Goal: Transaction & Acquisition: Purchase product/service

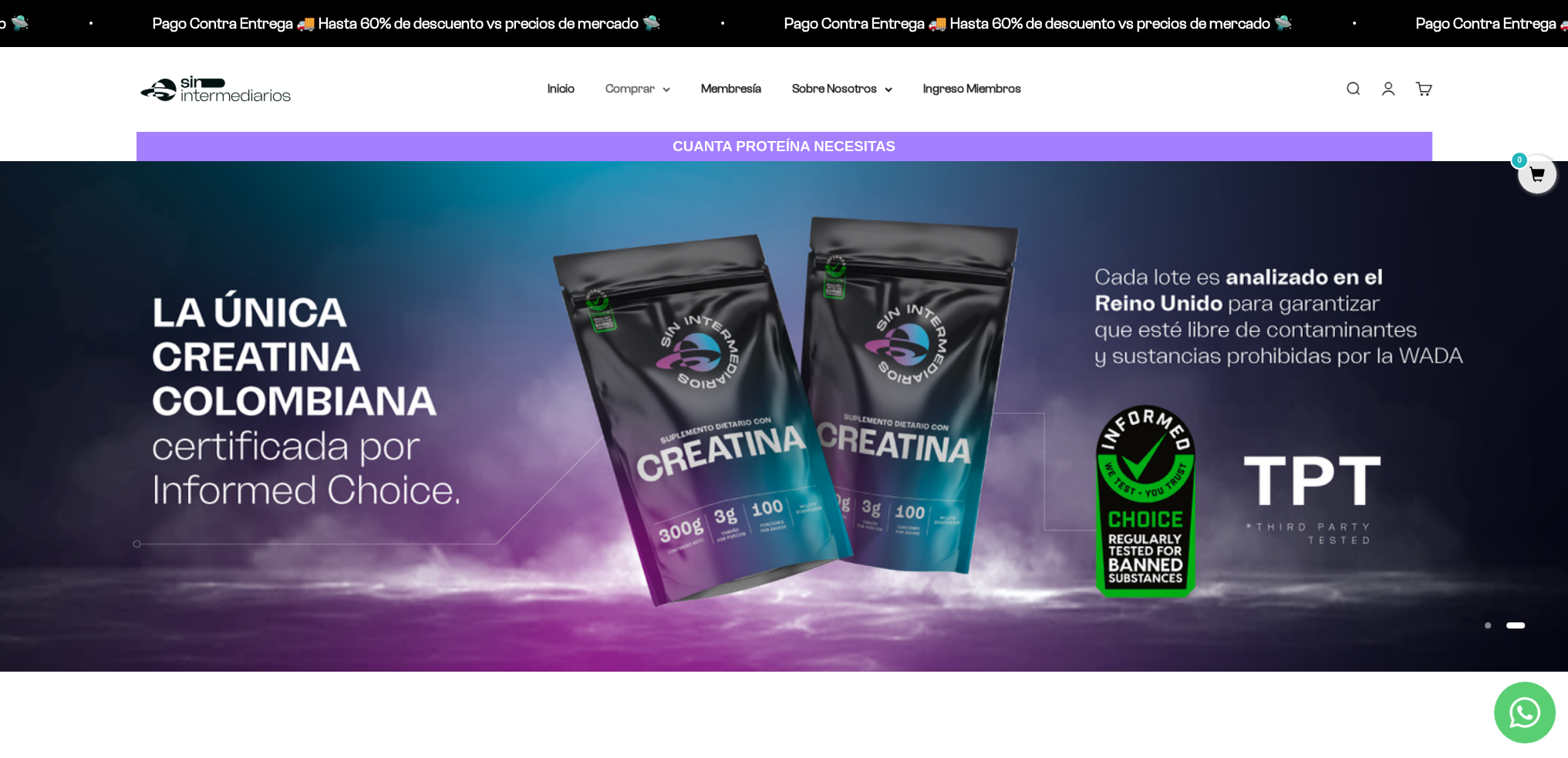
click at [639, 88] on summary "Comprar" at bounding box center [638, 88] width 65 height 20
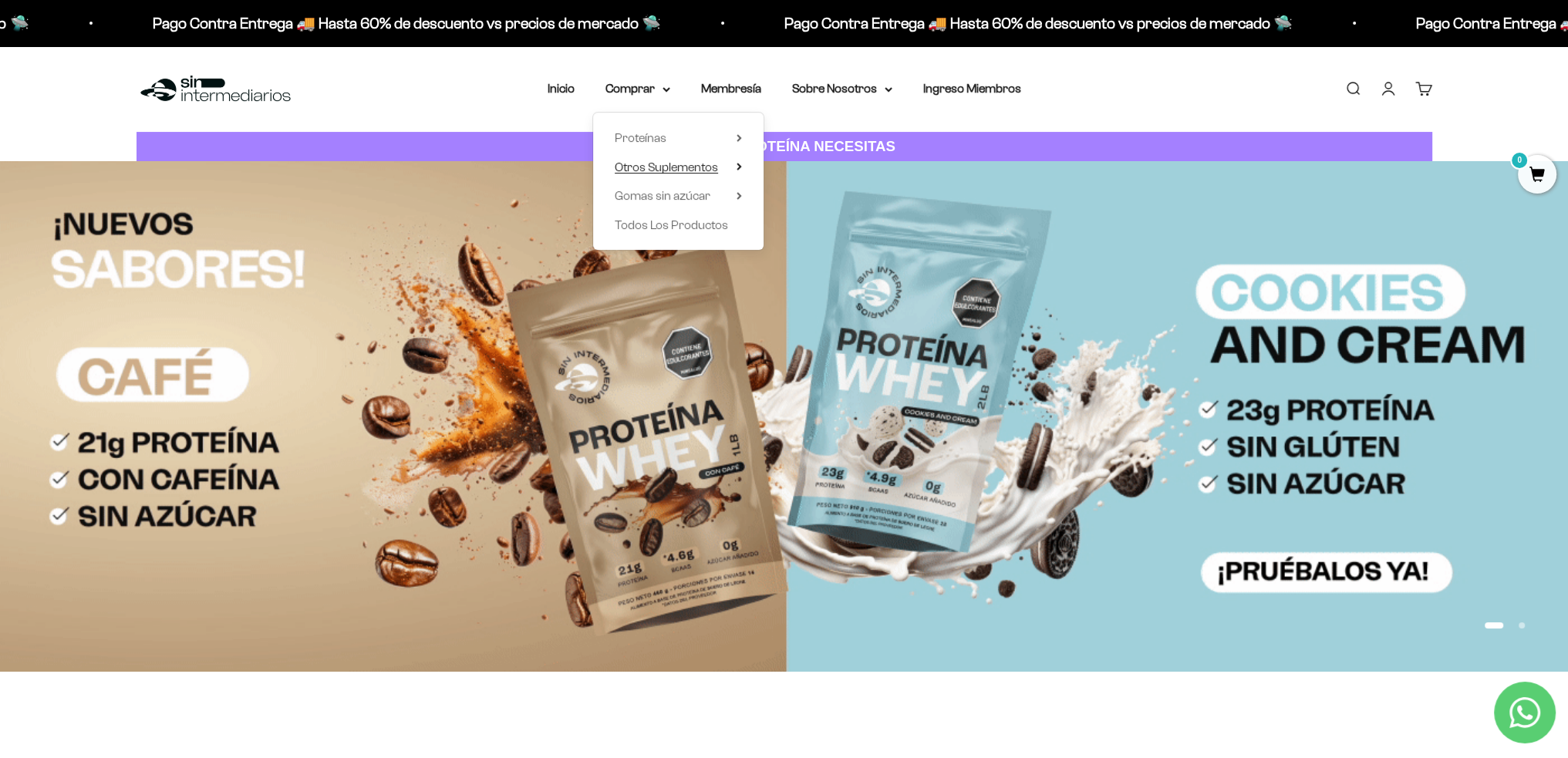
click at [688, 173] on span "Otros Suplementos" at bounding box center [666, 167] width 104 height 20
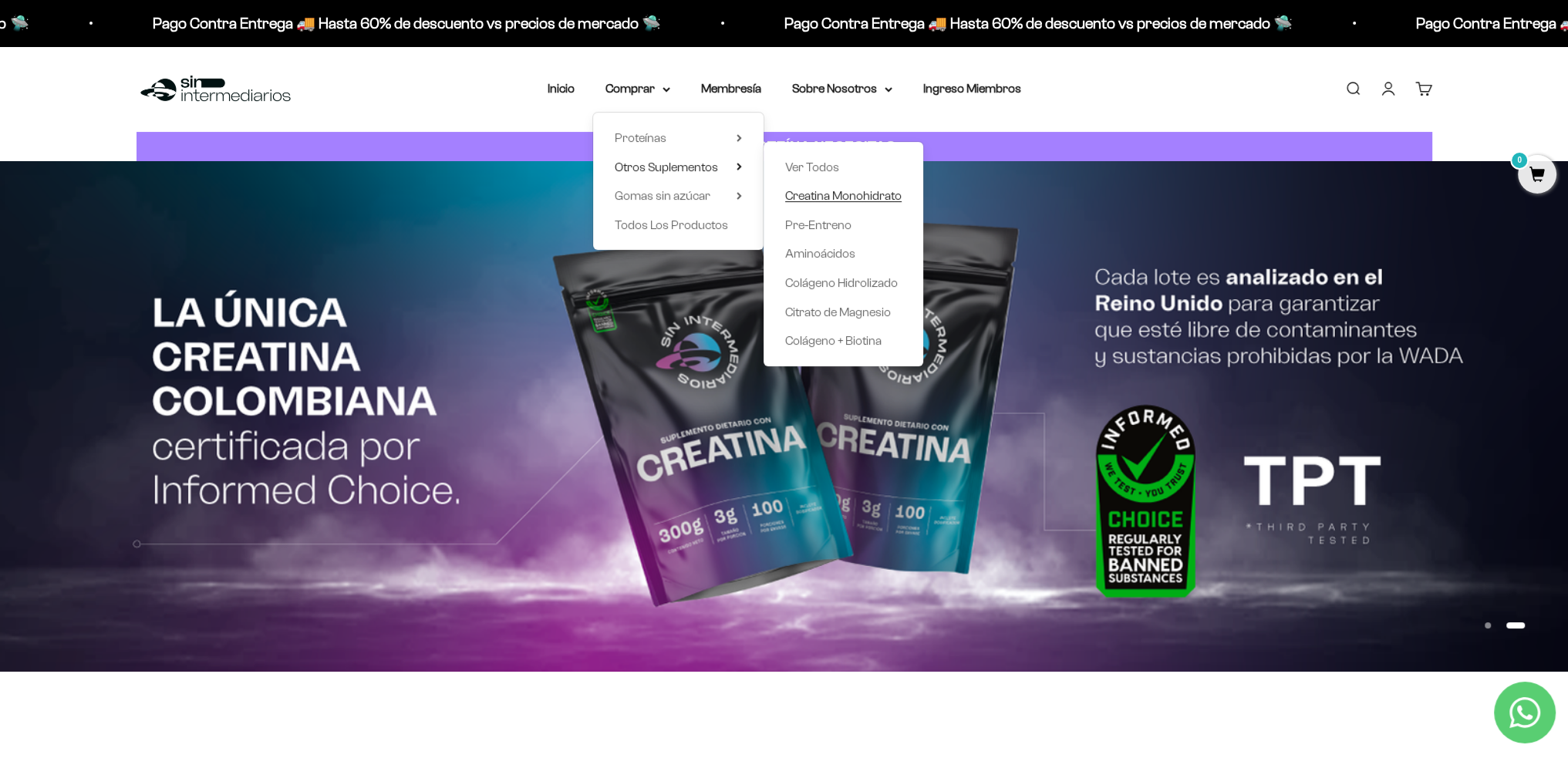
click at [831, 193] on span "Creatina Monohidrato" at bounding box center [843, 195] width 116 height 13
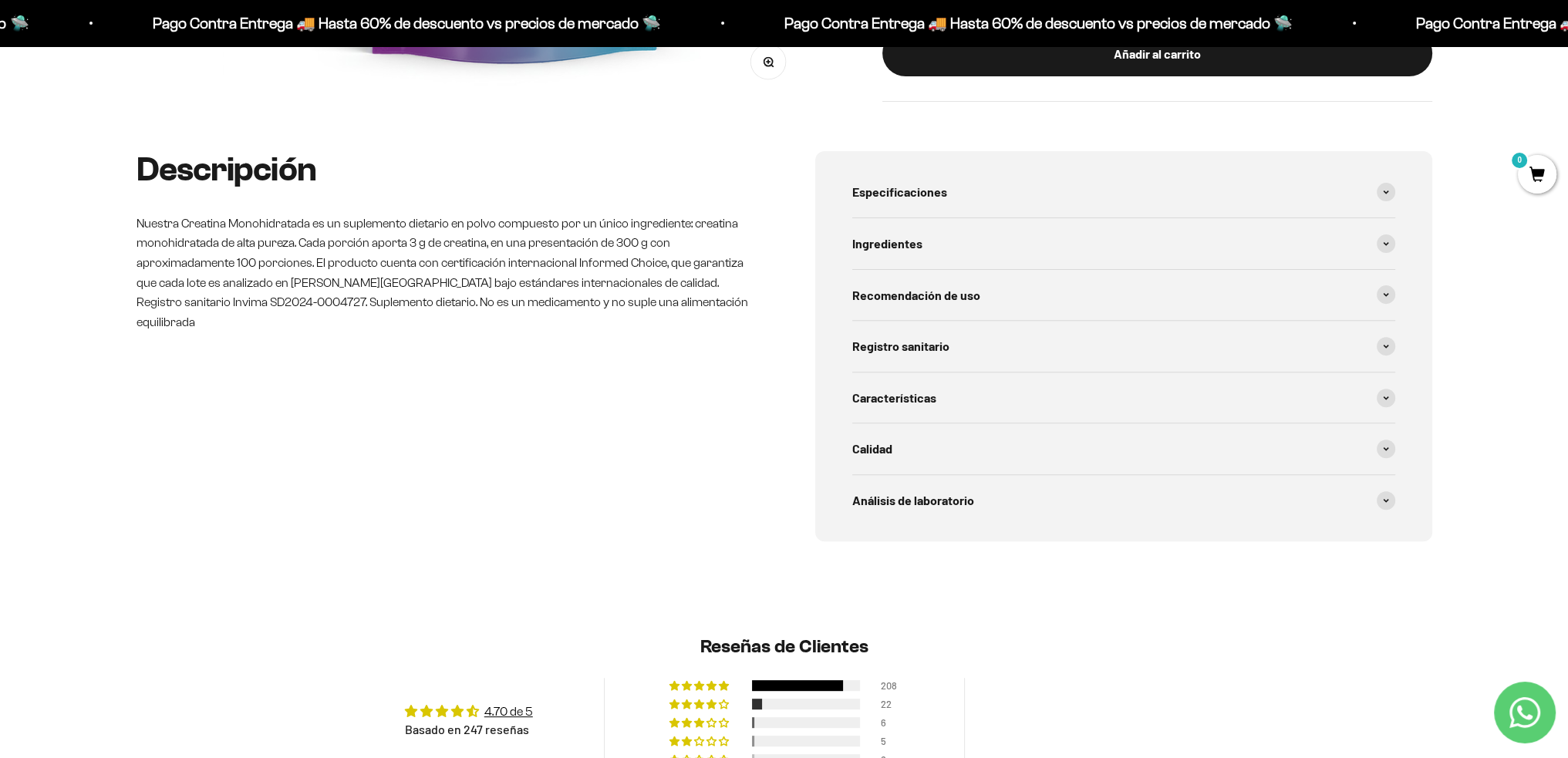
scroll to position [1079, 0]
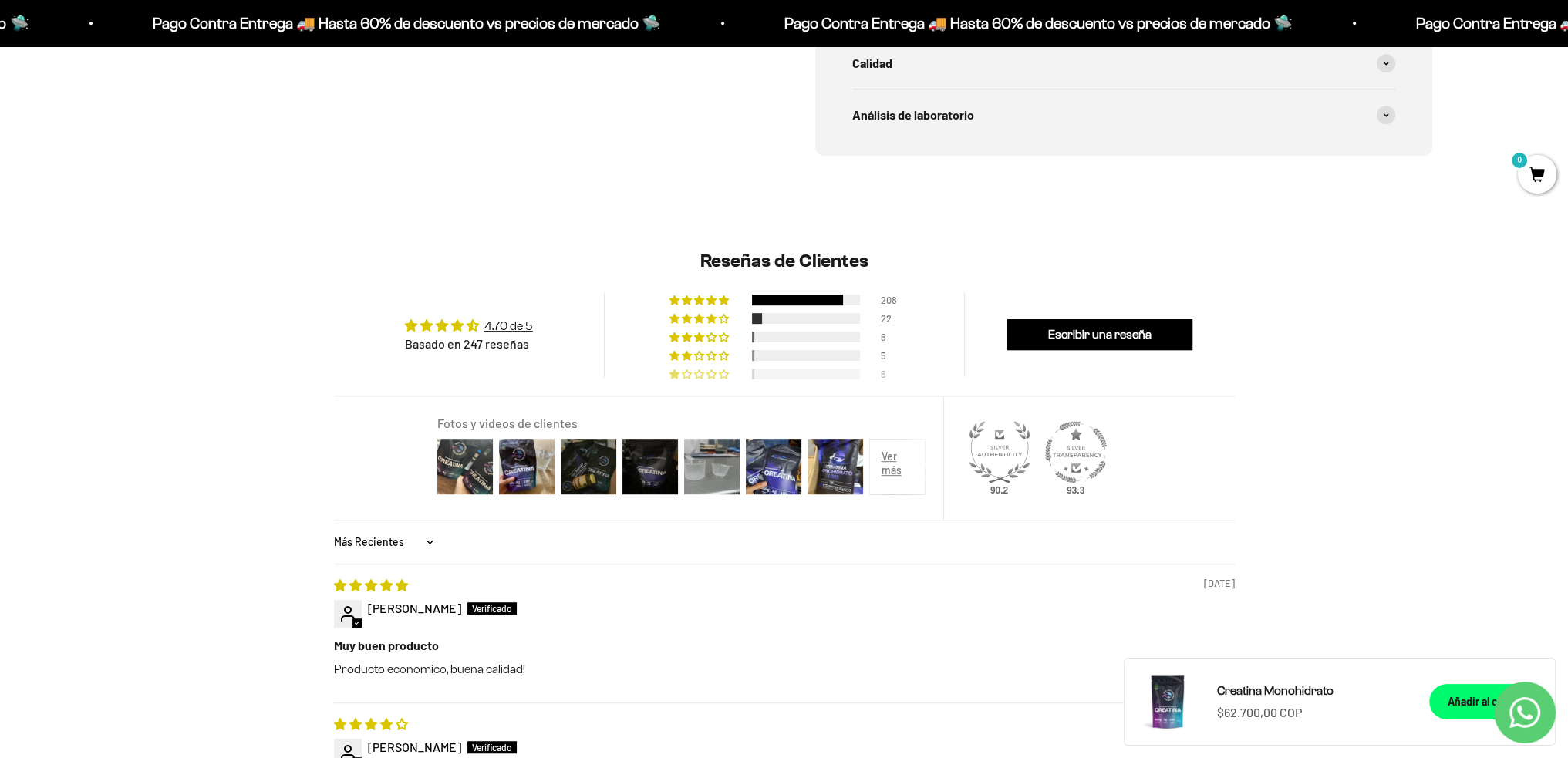
click at [672, 373] on span "2% (6) reviews with 1 star rating" at bounding box center [675, 374] width 12 height 10
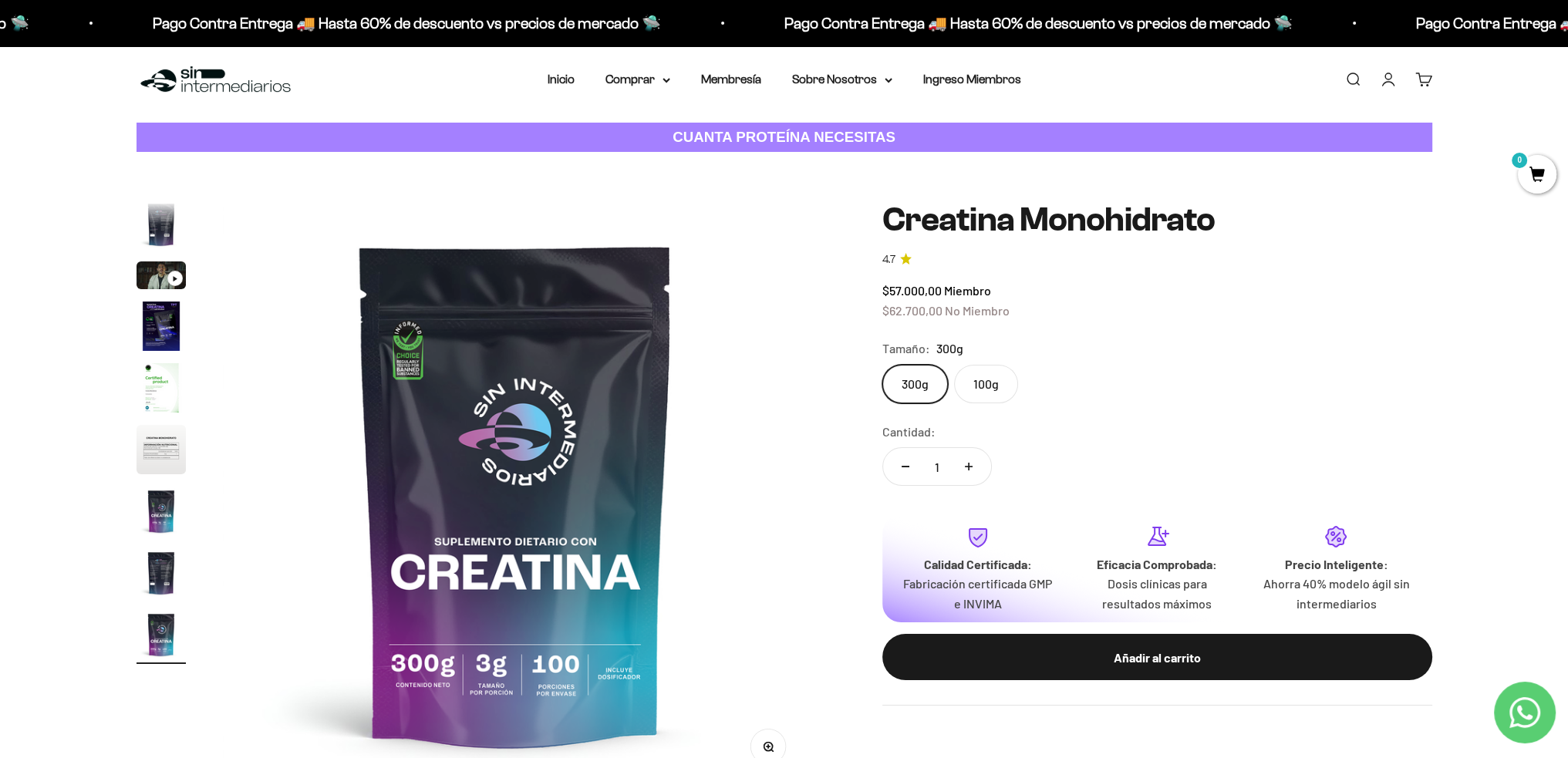
scroll to position [0, 0]
